Goal: Information Seeking & Learning: Learn about a topic

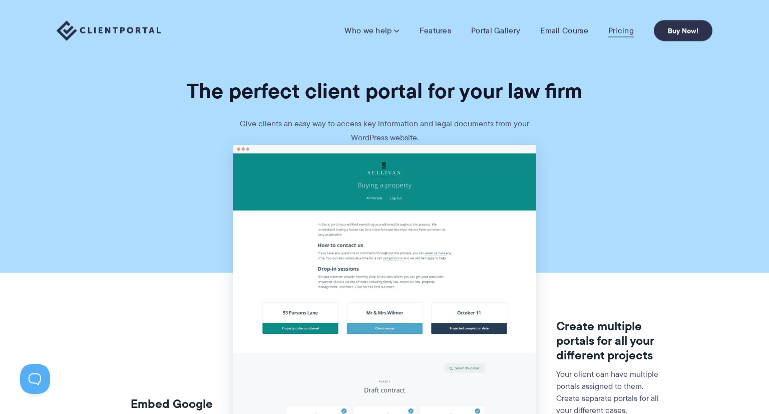
click at [614, 30] on link "Pricing" at bounding box center [622, 31] width 26 height 10
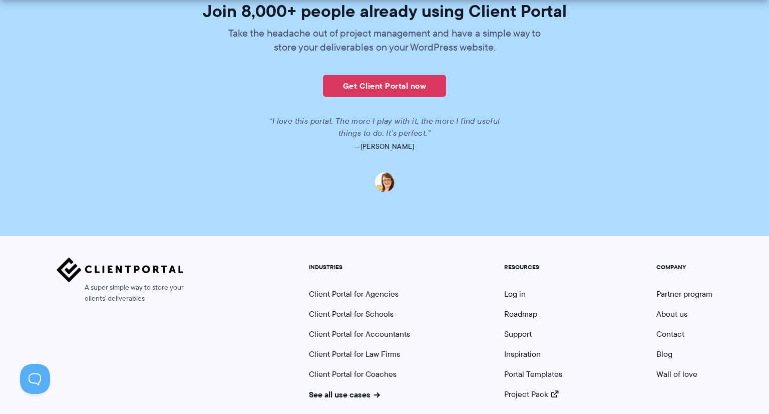
scroll to position [2496, 0]
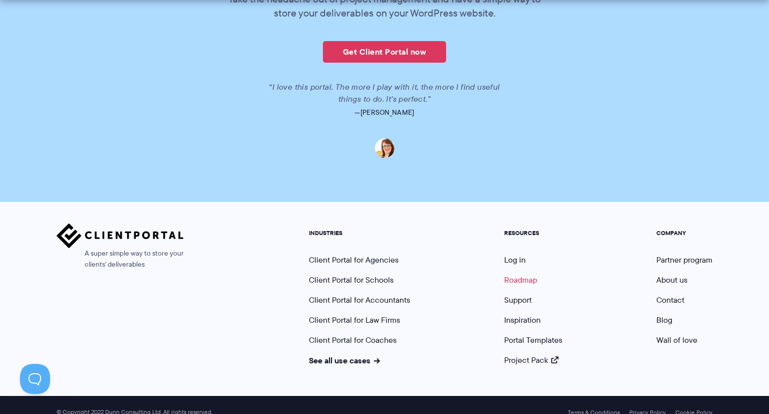
click at [517, 274] on link "Roadmap" at bounding box center [520, 280] width 33 height 12
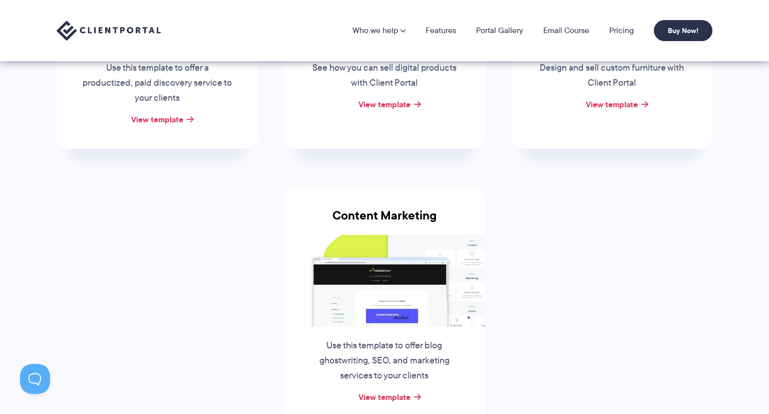
scroll to position [305, 0]
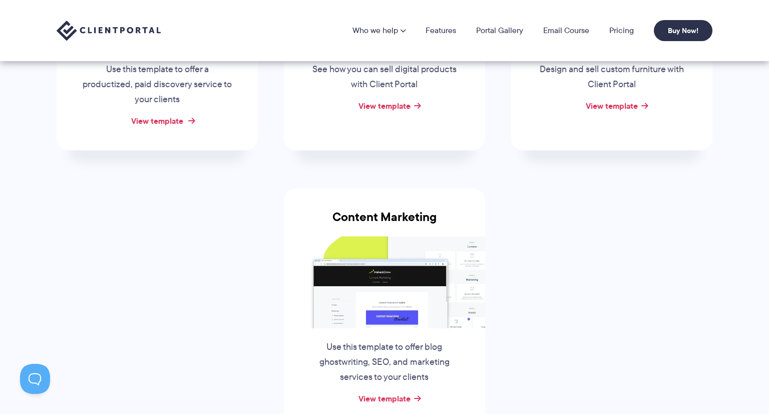
click at [159, 120] on link "View template" at bounding box center [157, 121] width 52 height 12
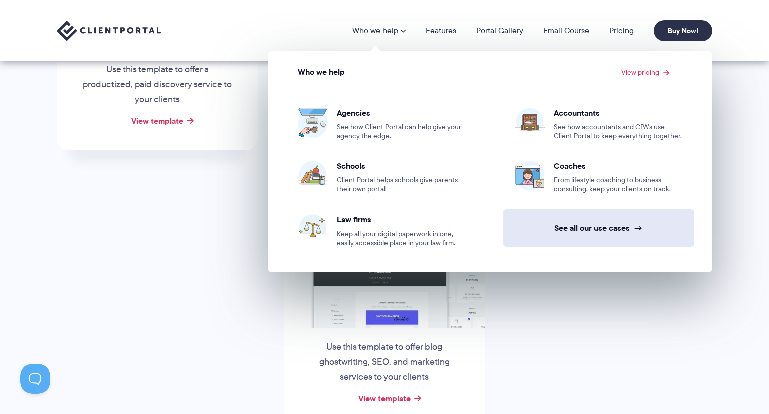
click at [613, 235] on link "See all our use cases →" at bounding box center [599, 228] width 192 height 38
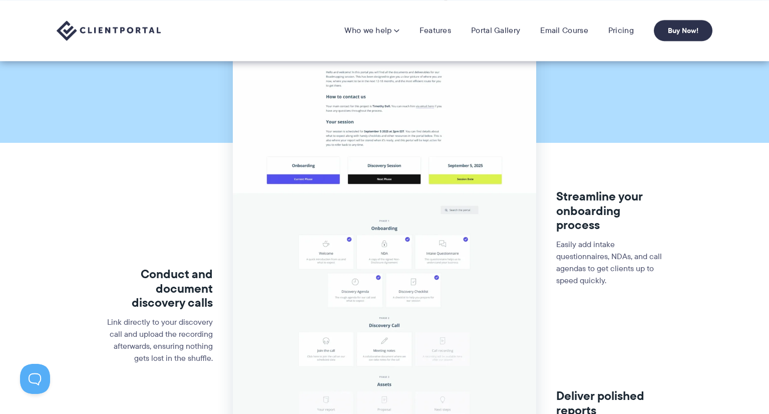
scroll to position [127, 0]
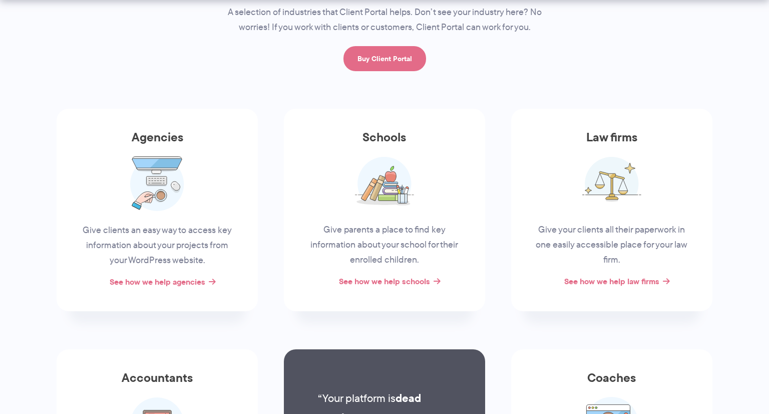
scroll to position [126, 0]
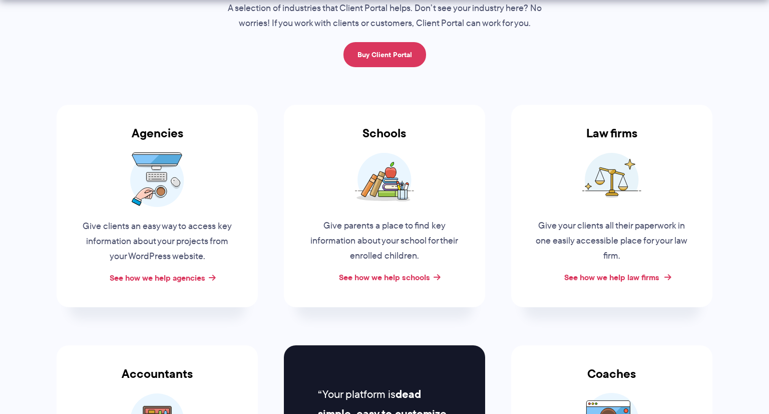
click at [589, 276] on link "See how we help law firms" at bounding box center [611, 277] width 95 height 12
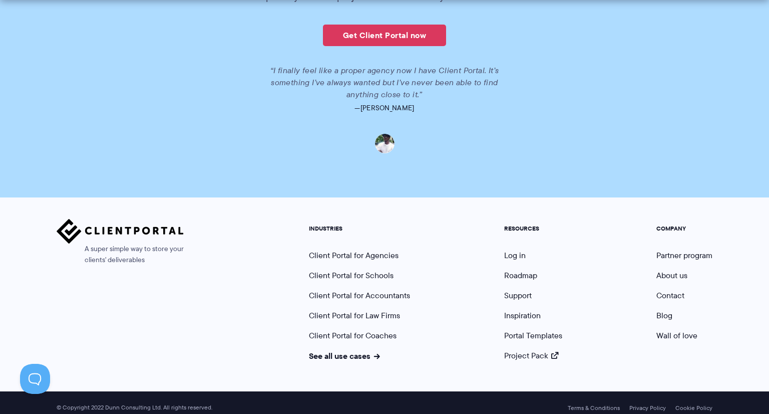
scroll to position [2224, 0]
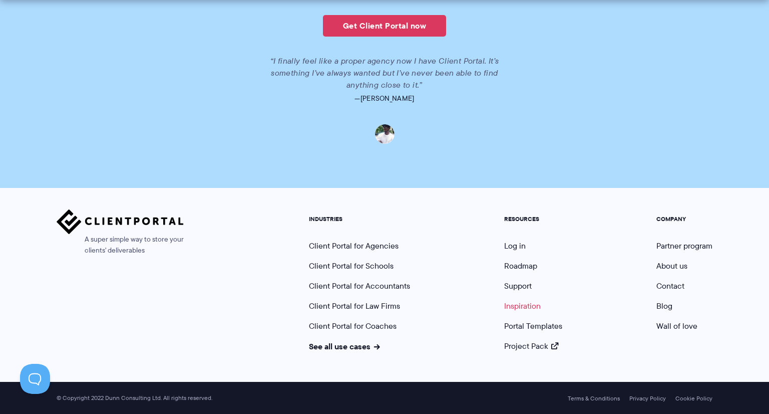
click at [508, 307] on link "Inspiration" at bounding box center [522, 306] width 37 height 12
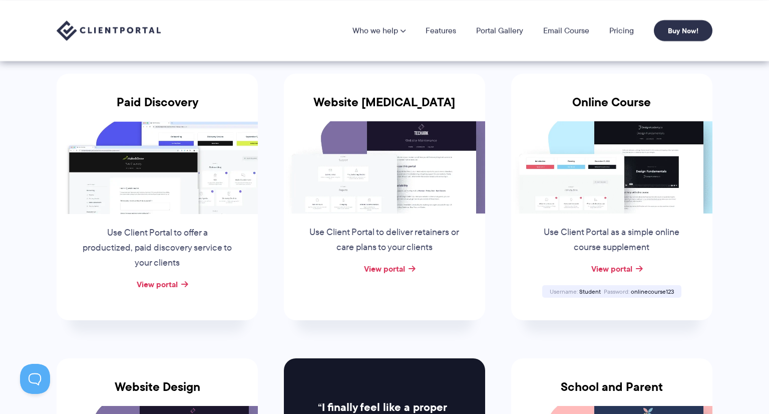
scroll to position [157, 0]
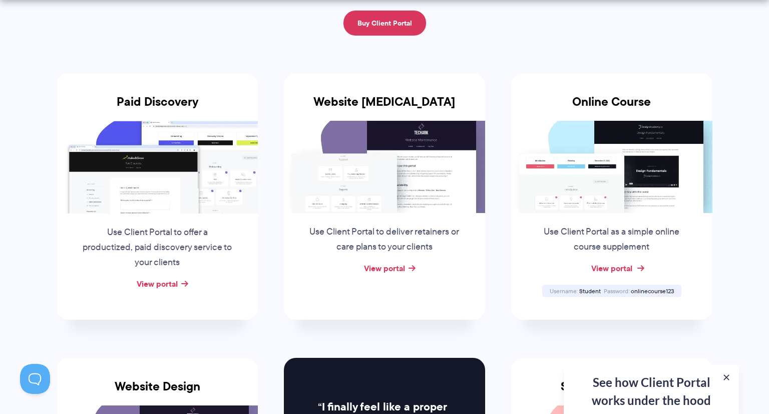
click at [614, 265] on link "View portal" at bounding box center [611, 268] width 41 height 12
